Goal: Task Accomplishment & Management: Complete application form

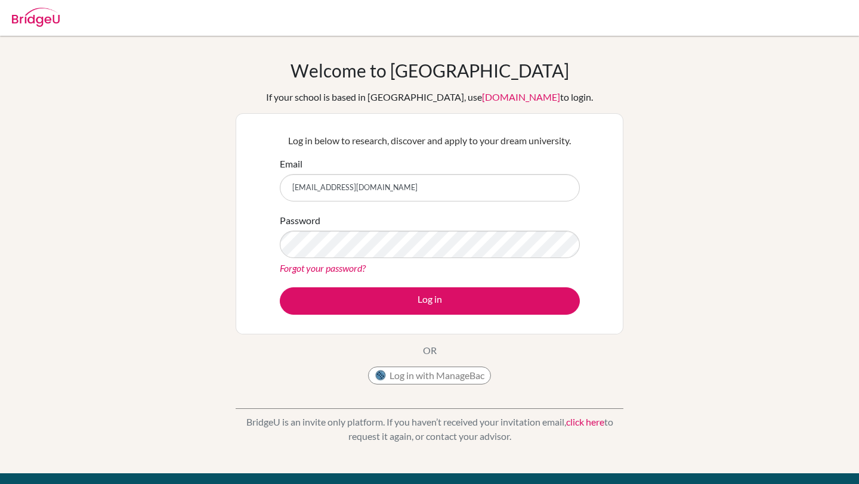
type input "Diab240401@diabstudents.com"
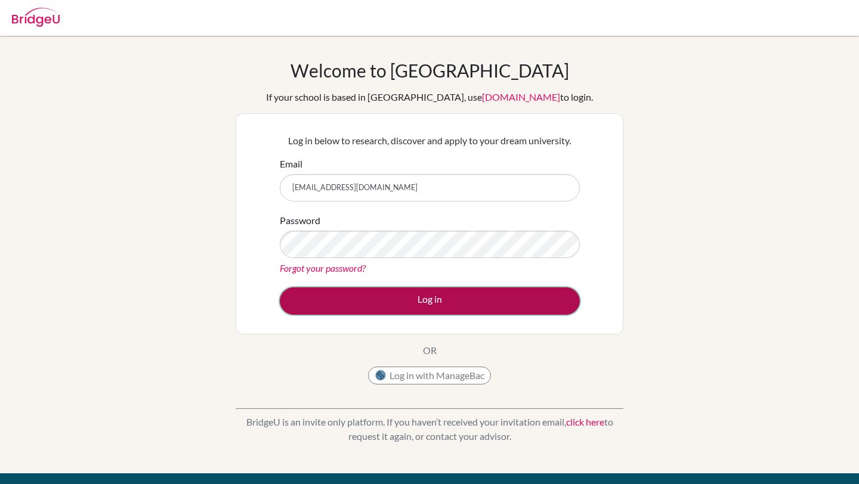
click at [367, 294] on button "Log in" at bounding box center [430, 301] width 300 height 27
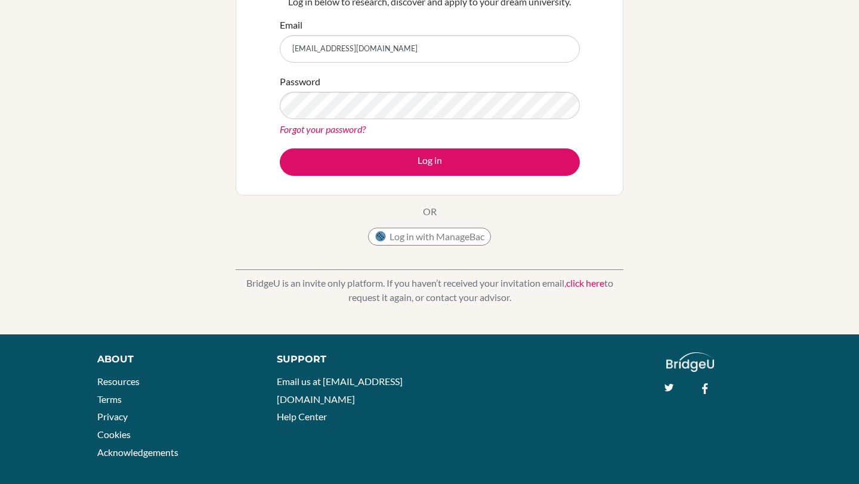
scroll to position [141, 0]
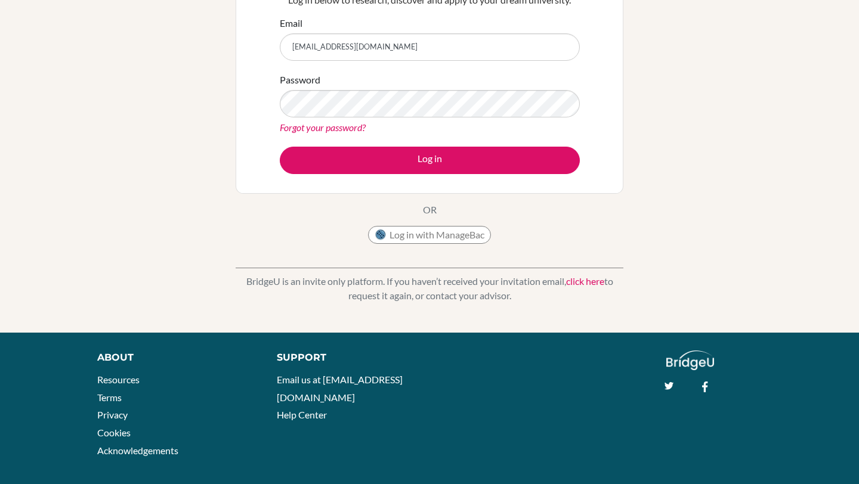
click at [573, 285] on link "click here" at bounding box center [585, 281] width 38 height 11
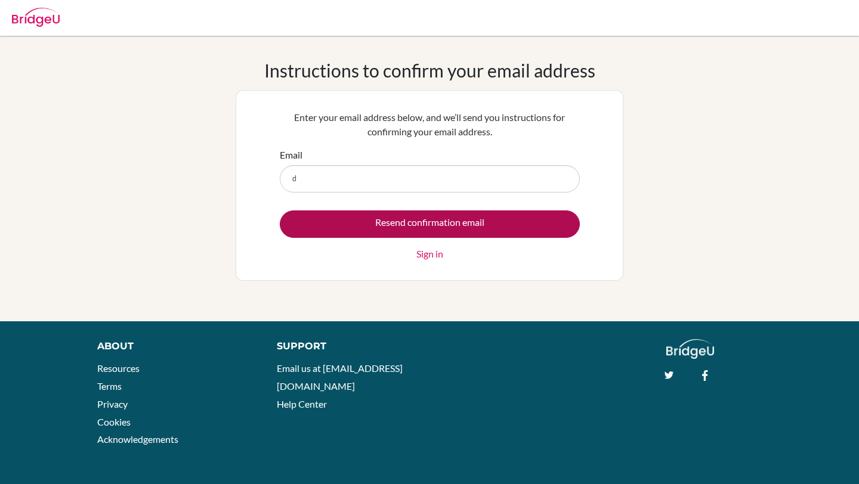
type input "[EMAIL_ADDRESS][DOMAIN_NAME]"
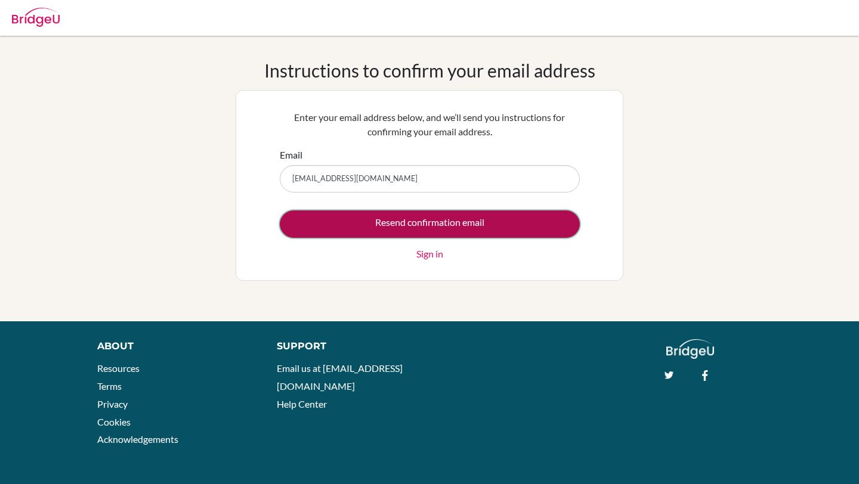
click at [350, 228] on input "Resend confirmation email" at bounding box center [430, 224] width 300 height 27
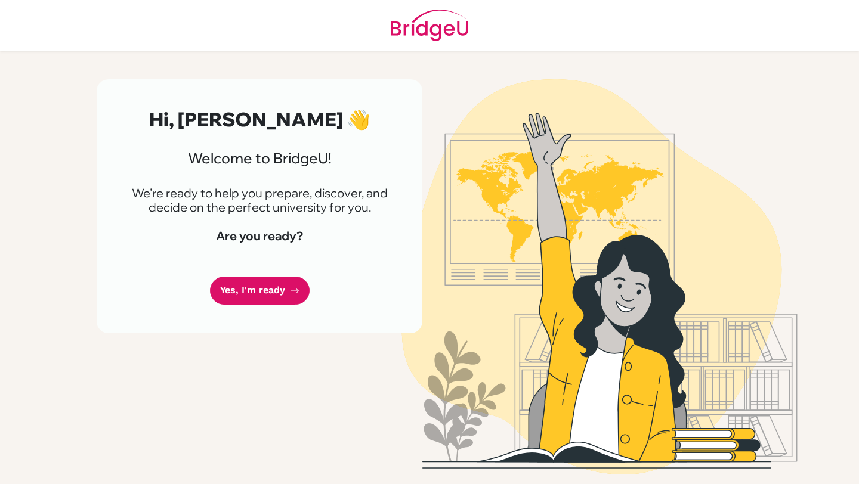
click at [231, 313] on div "Hi, [PERSON_NAME] 👋 Welcome to [GEOGRAPHIC_DATA]! We're ready to help you prepa…" at bounding box center [260, 206] width 326 height 254
click at [251, 294] on link "Yes, I'm ready" at bounding box center [260, 291] width 100 height 28
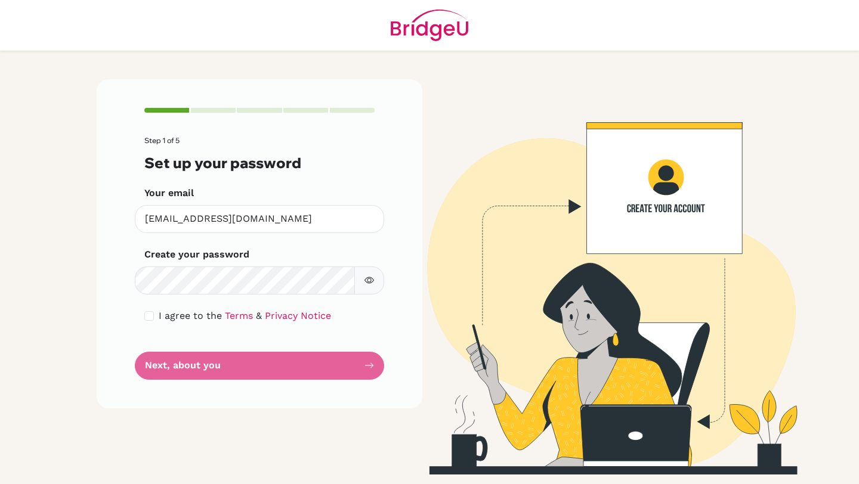
click at [375, 286] on button "button" at bounding box center [369, 281] width 30 height 28
click at [154, 315] on div "I agree to the Terms & Privacy Notice" at bounding box center [259, 316] width 230 height 14
click at [144, 317] on input "checkbox" at bounding box center [149, 316] width 10 height 10
checkbox input "true"
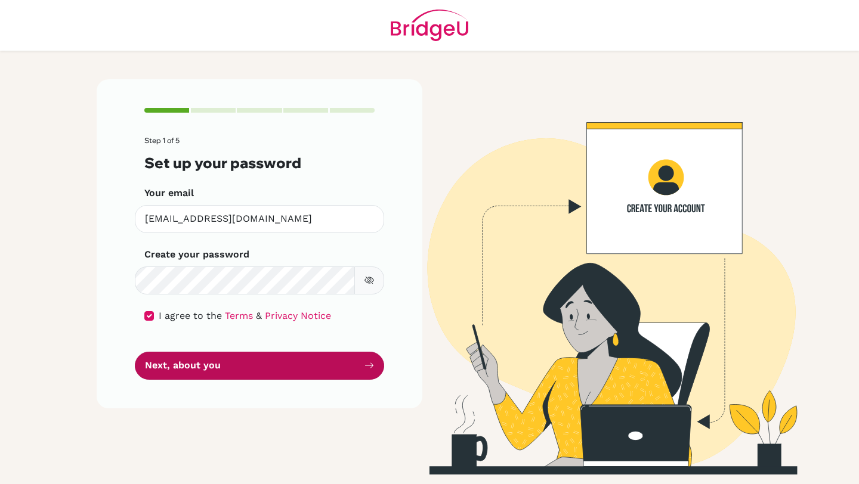
click at [293, 365] on button "Next, about you" at bounding box center [259, 366] width 249 height 28
click at [218, 361] on button "Next, about you" at bounding box center [259, 366] width 249 height 28
